Goal: Task Accomplishment & Management: Manage account settings

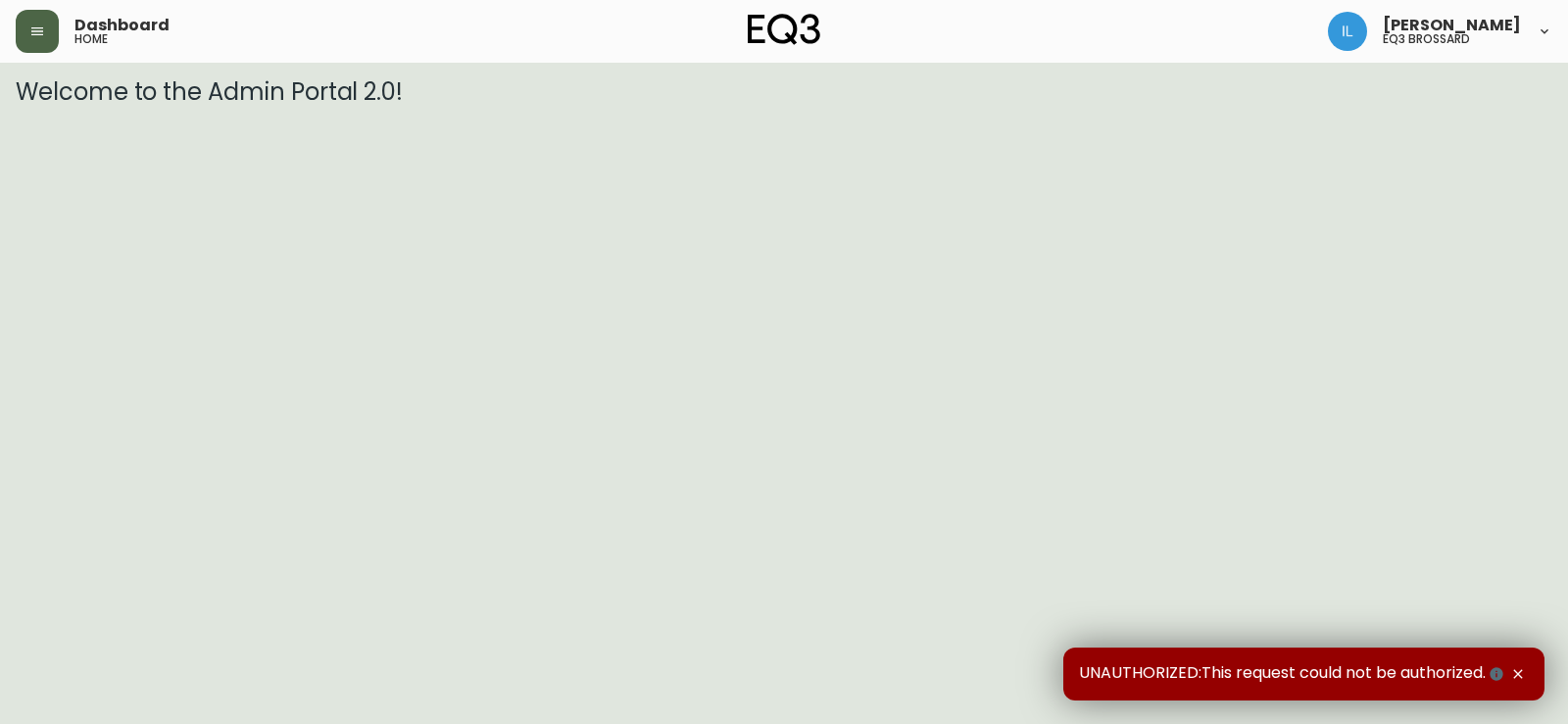
click at [50, 20] on button "button" at bounding box center [37, 31] width 43 height 43
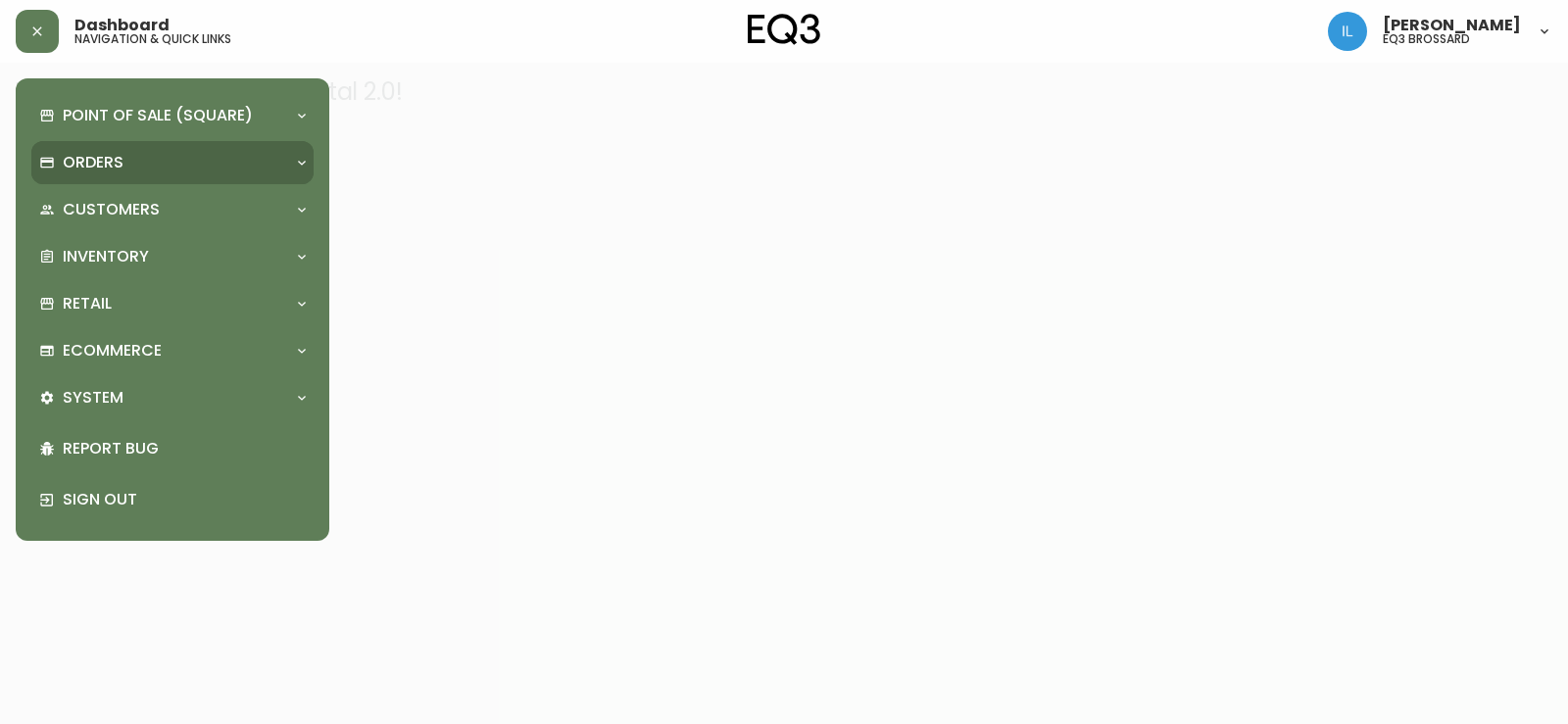
click at [187, 165] on div "Orders" at bounding box center [162, 163] width 247 height 22
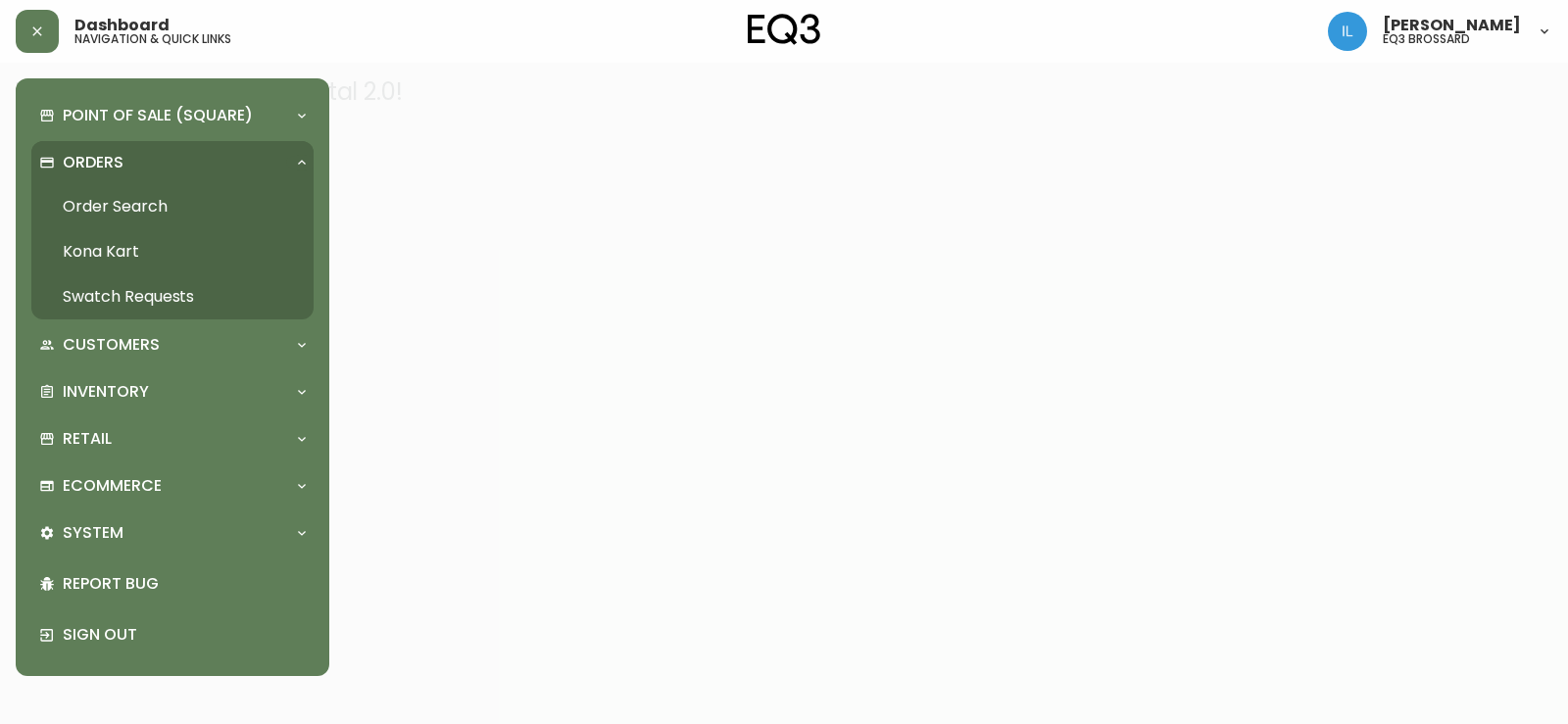
click at [187, 165] on div "Orders" at bounding box center [162, 163] width 247 height 22
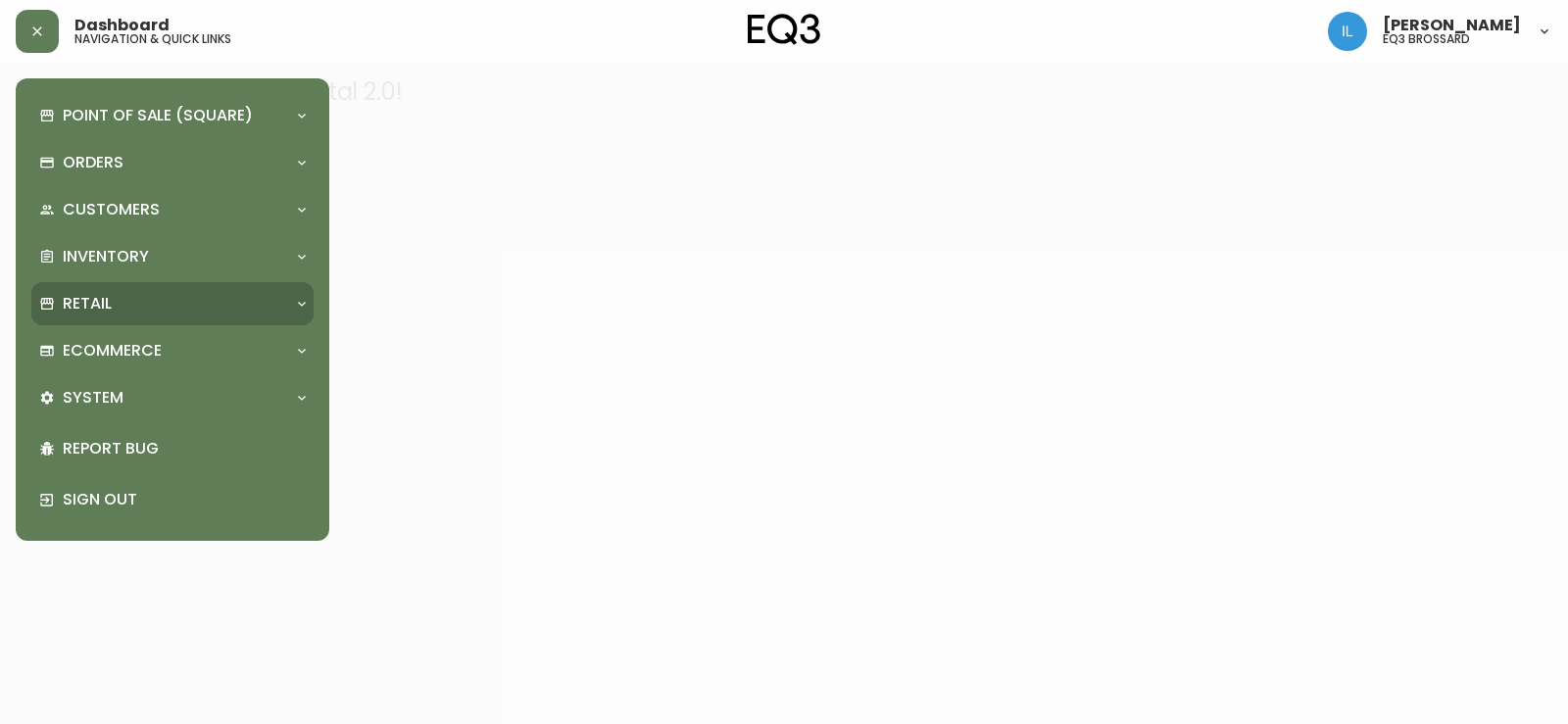
click at [139, 307] on div "Retail" at bounding box center [162, 304] width 247 height 22
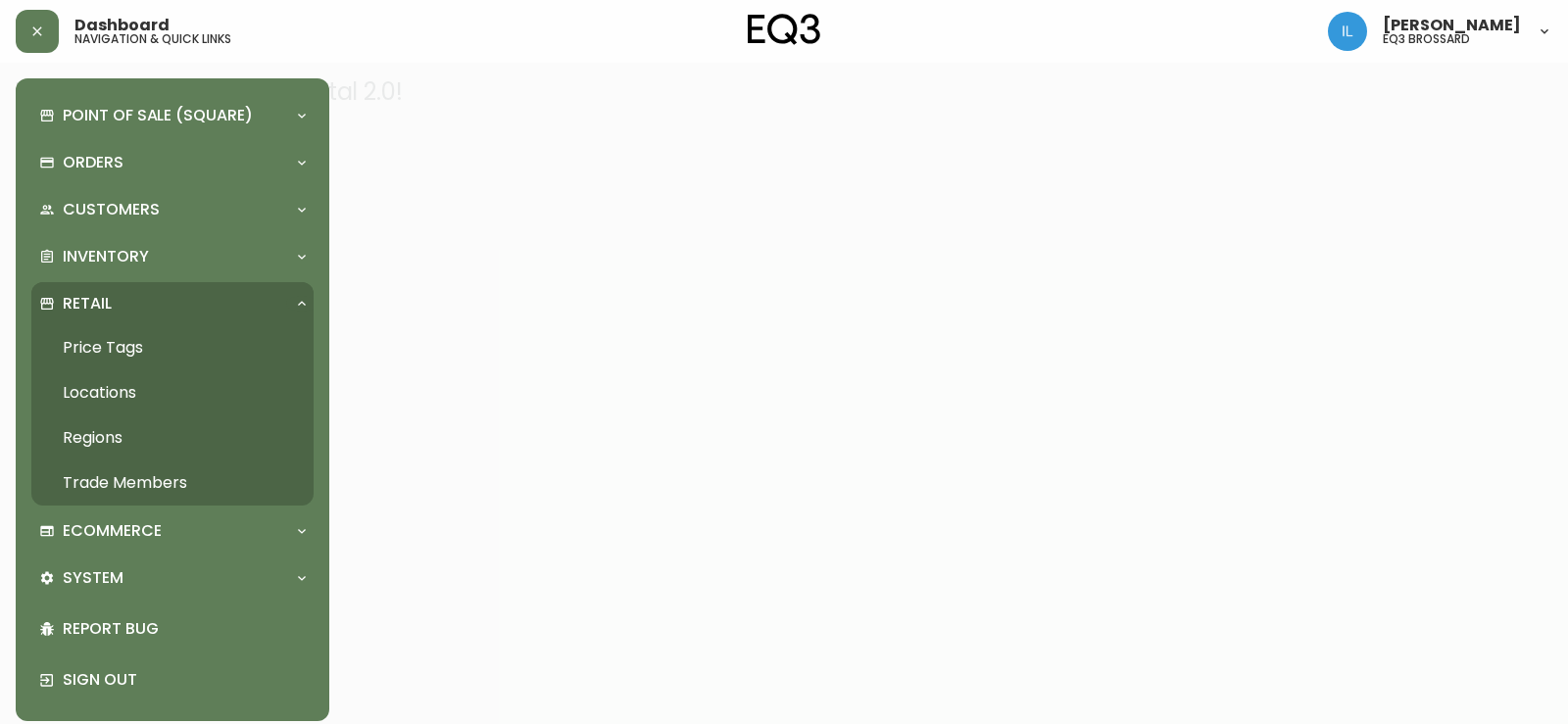
click at [122, 477] on link "Trade Members" at bounding box center [173, 483] width 282 height 45
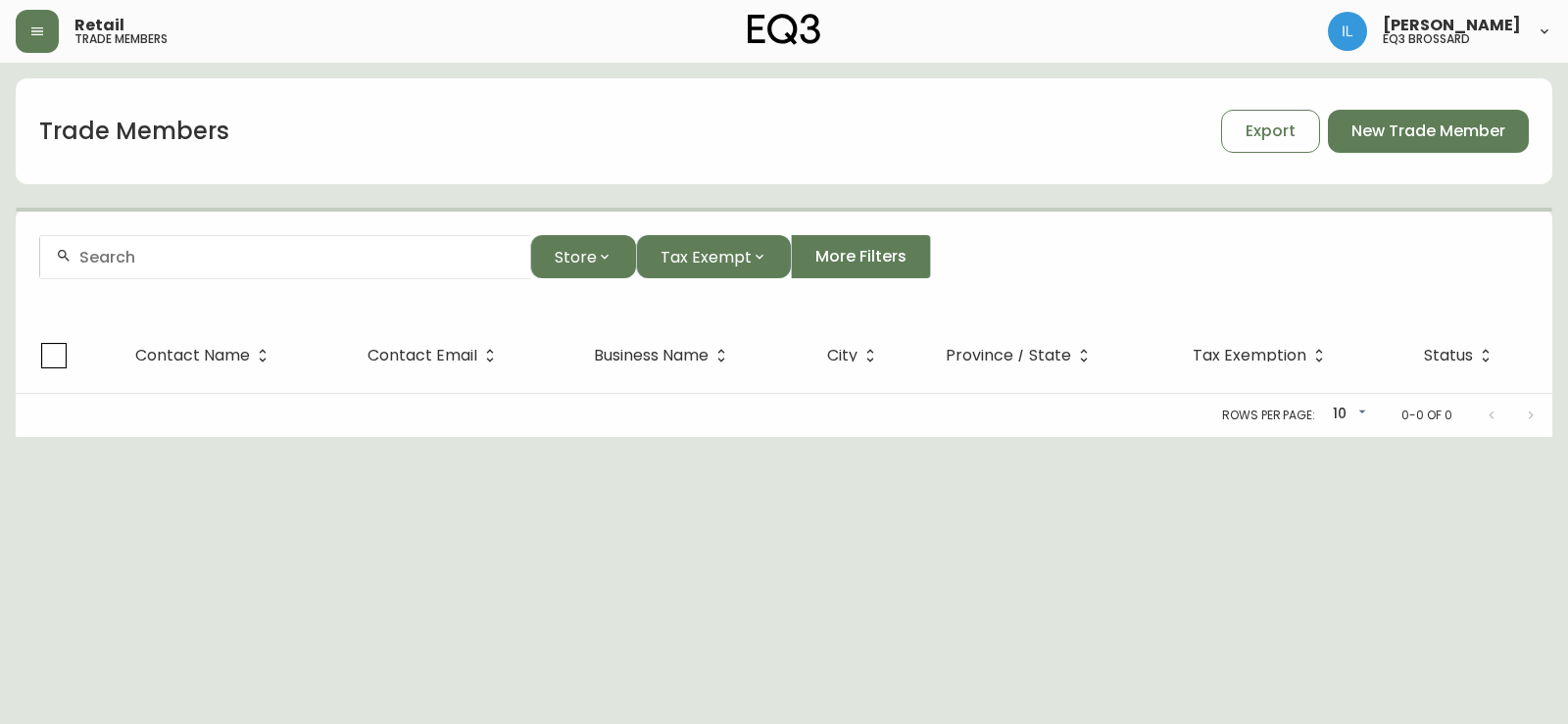
click at [187, 273] on div at bounding box center [284, 257] width 490 height 44
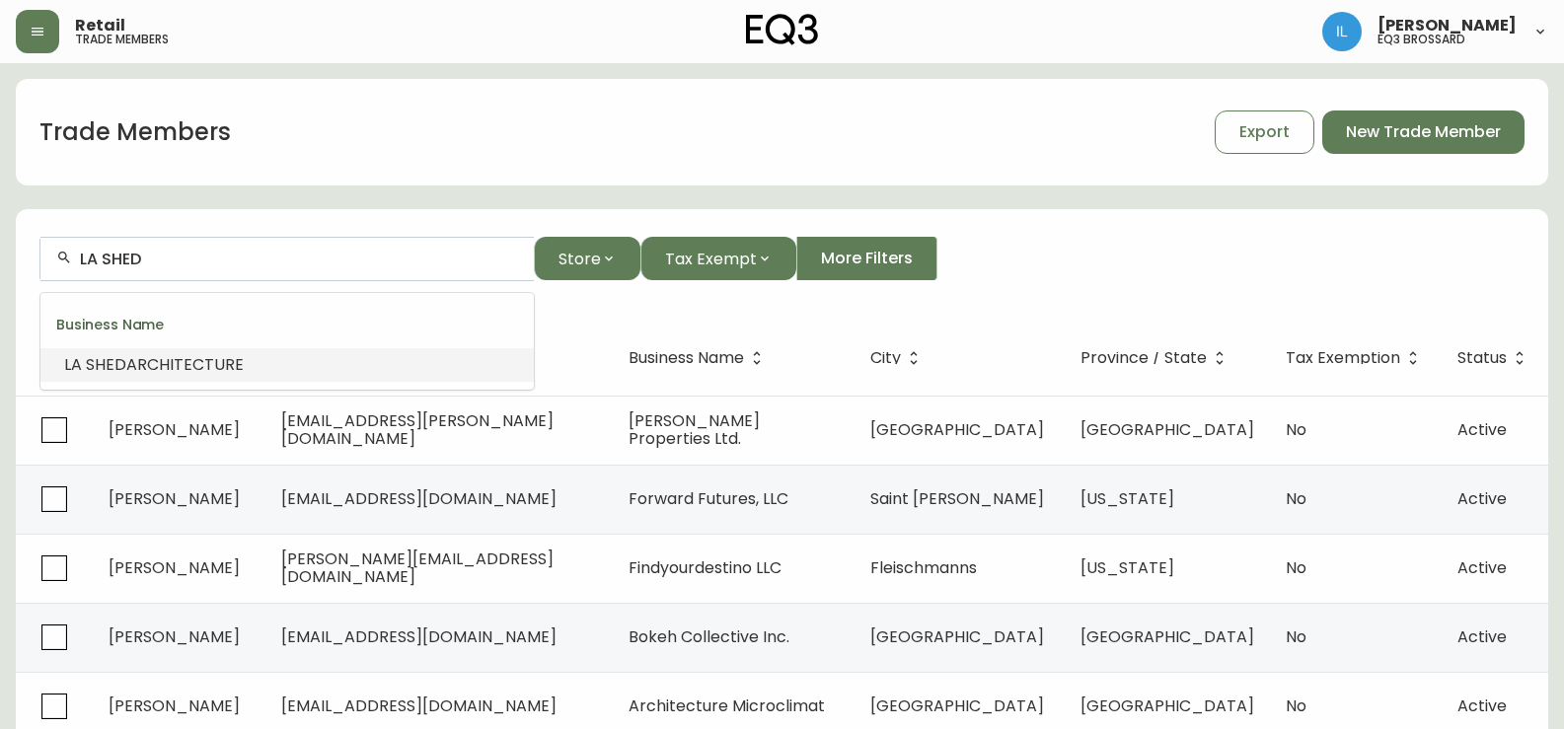
click at [277, 373] on li "LA SHED ARCHITECTURE" at bounding box center [286, 365] width 493 height 34
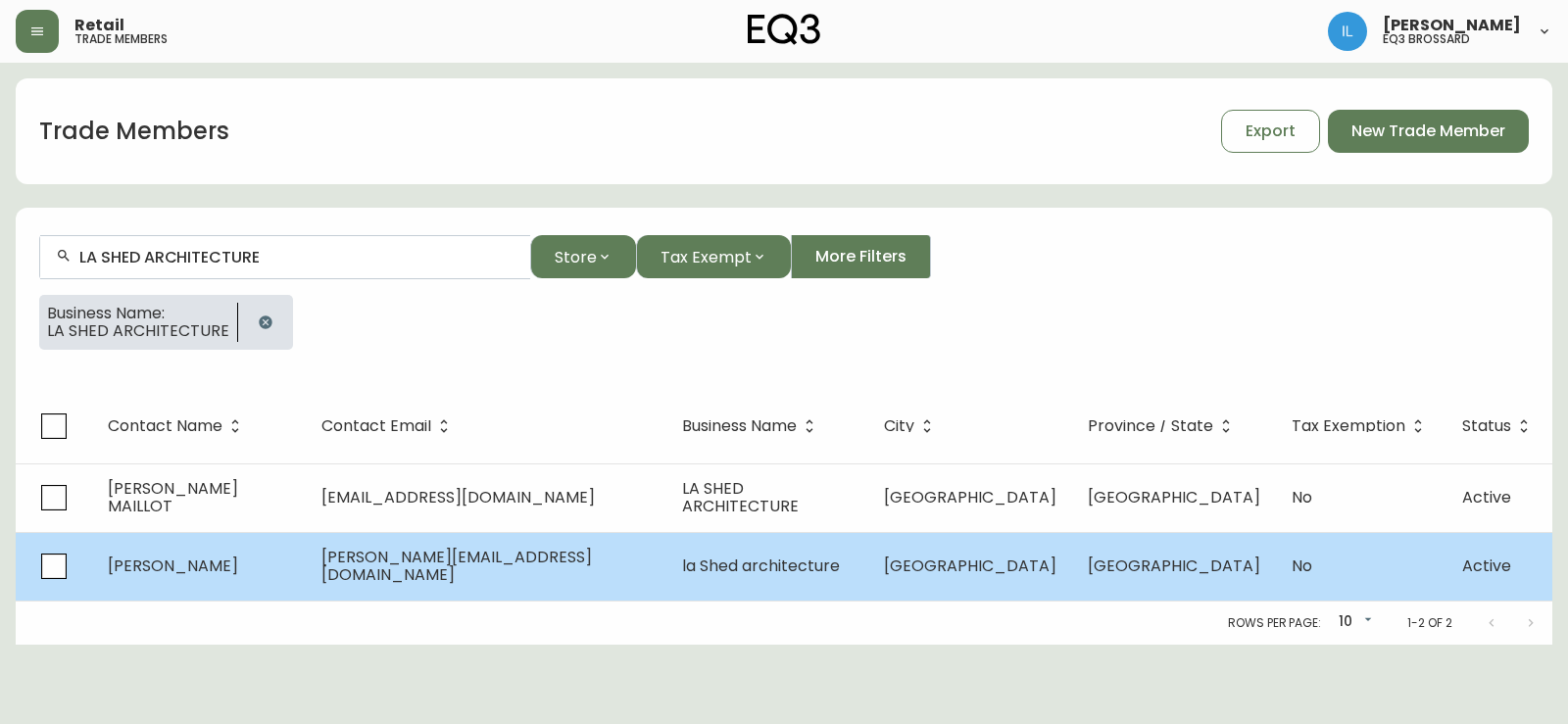
type input "LA SHED ARCHITECTURE"
click at [626, 592] on td "yannick@lashedarchitecture.com" at bounding box center [486, 566] width 360 height 69
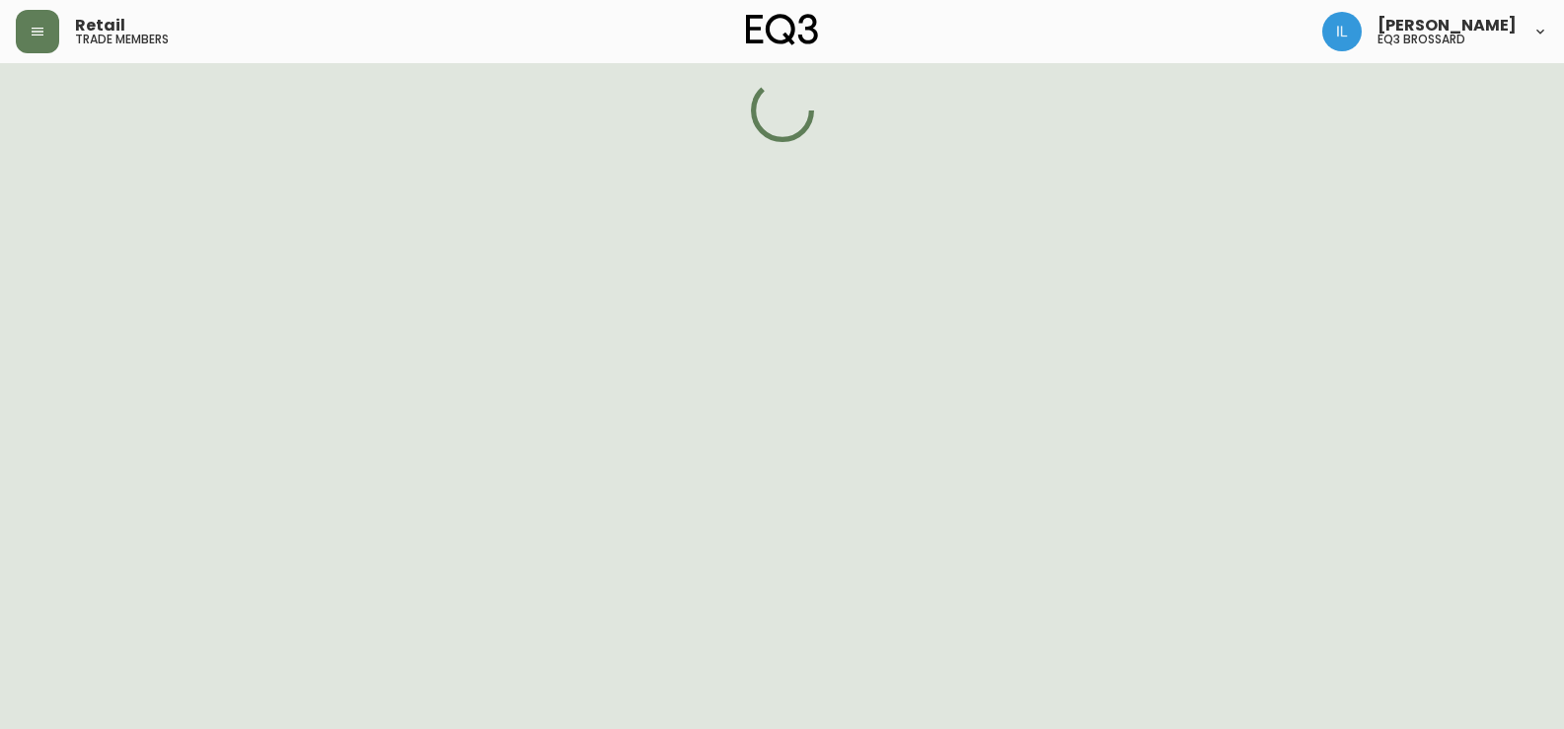
select select "QC"
select select "CA"
select select "CA_FR"
select select "Other"
select select "Architect"
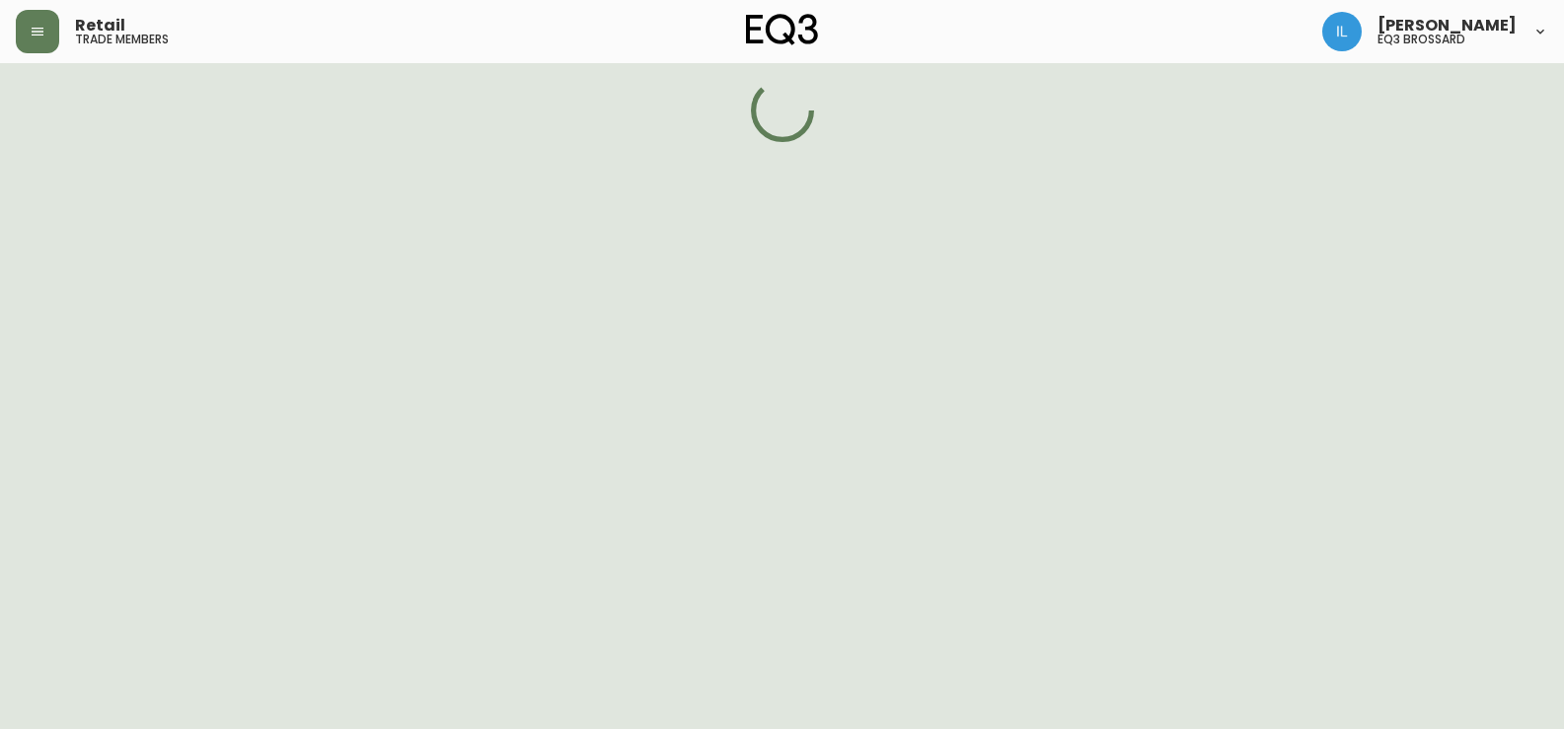
select select "false"
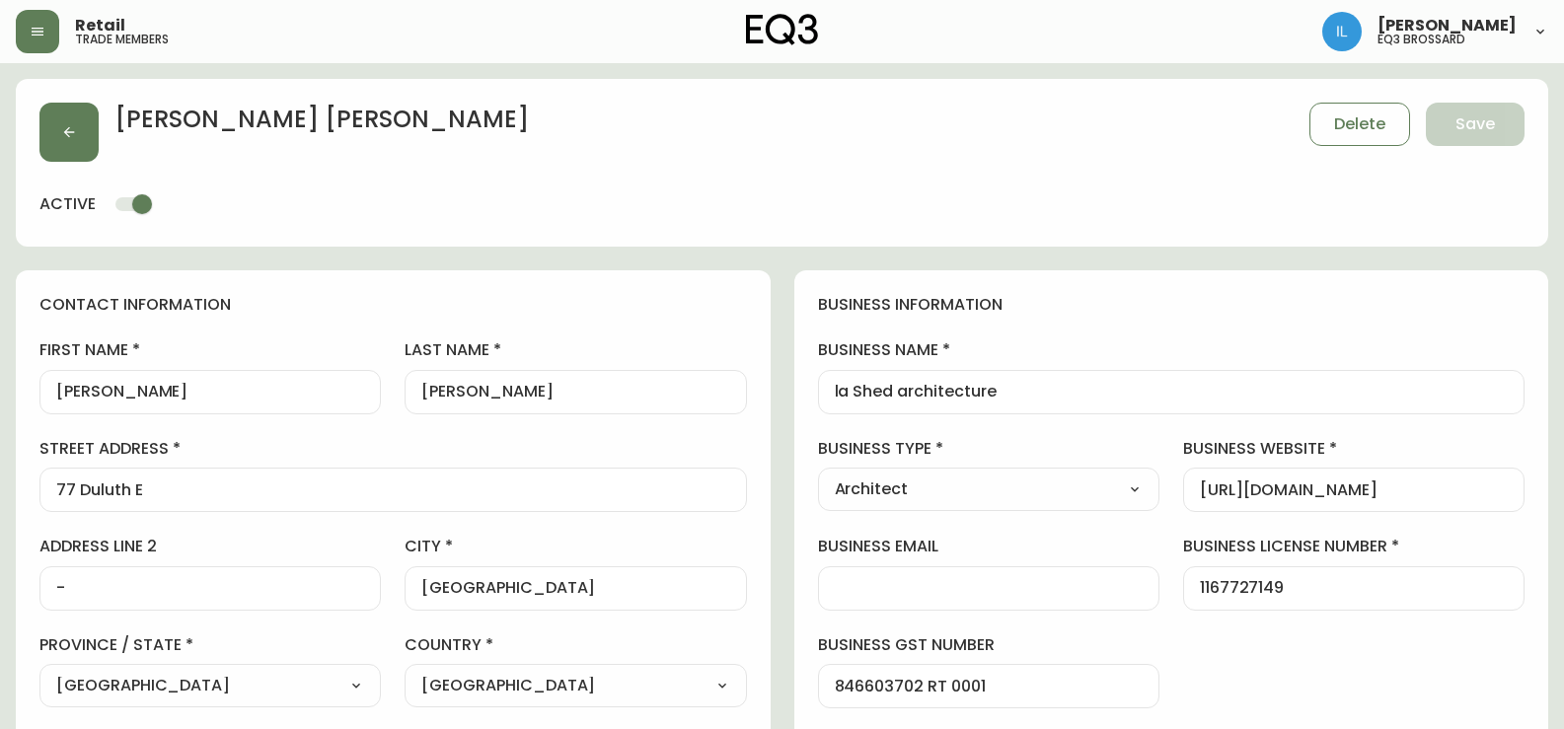
type input "EQ3 Montréal - St Laurent"
select select "cjw10z96t00cw6gs04aeyfqxf"
